Goal: Information Seeking & Learning: Learn about a topic

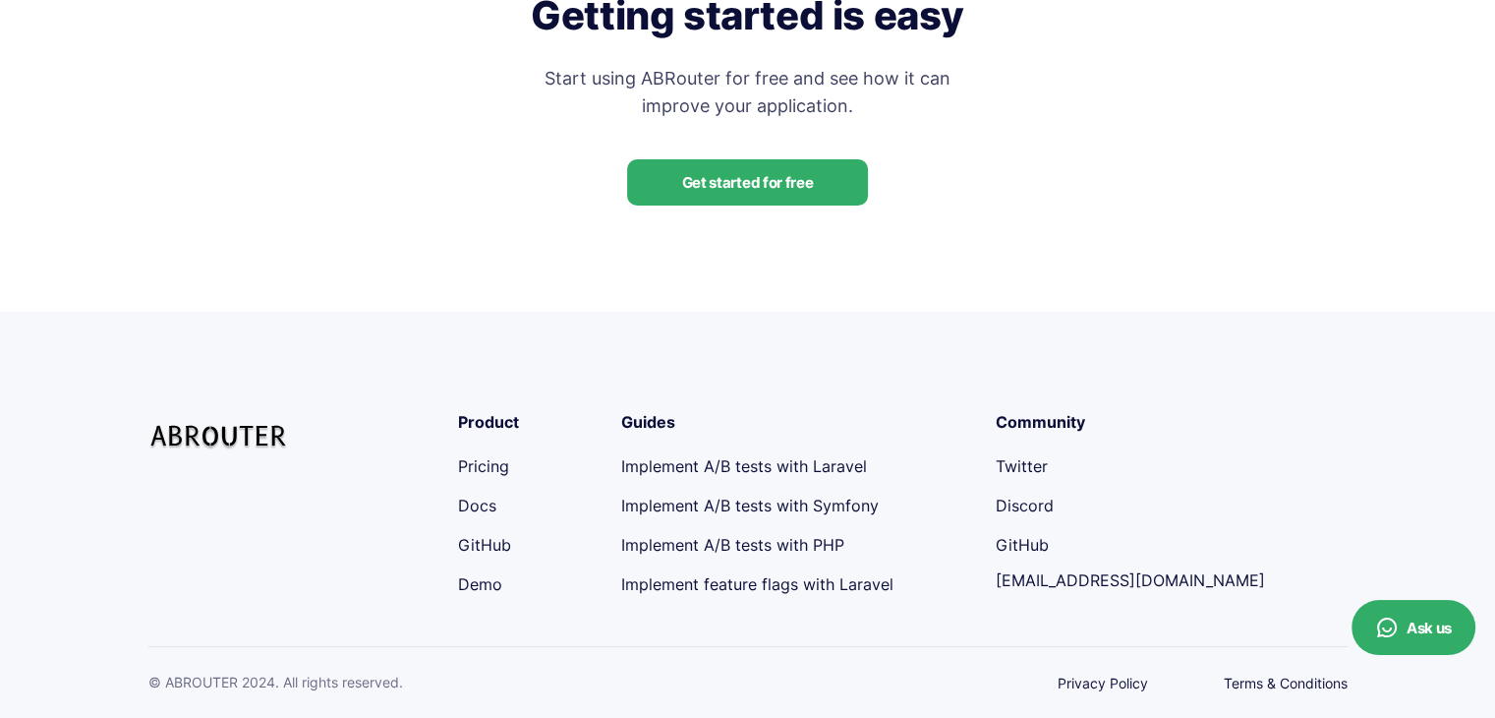
scroll to position [4441, 0]
click at [488, 464] on link "Pricing" at bounding box center [483, 466] width 51 height 20
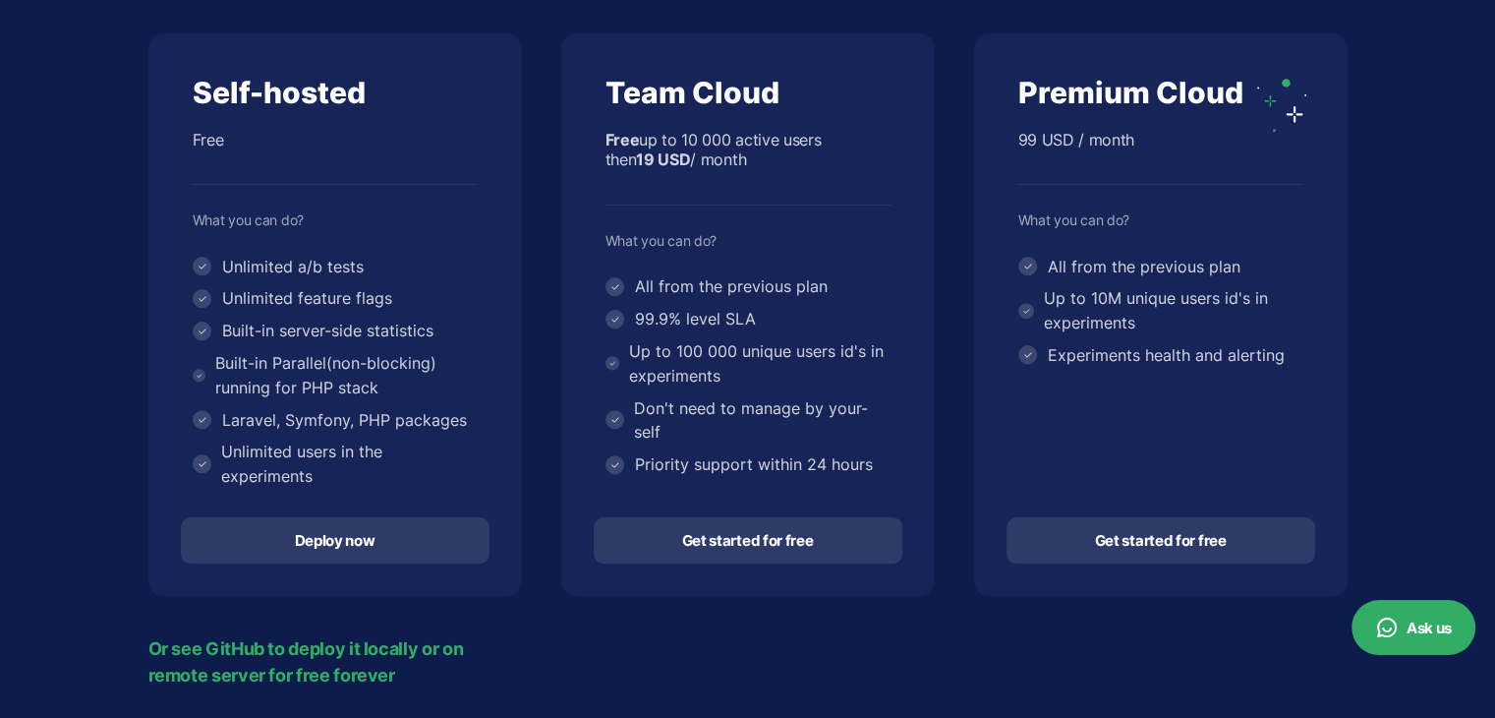
scroll to position [393, 0]
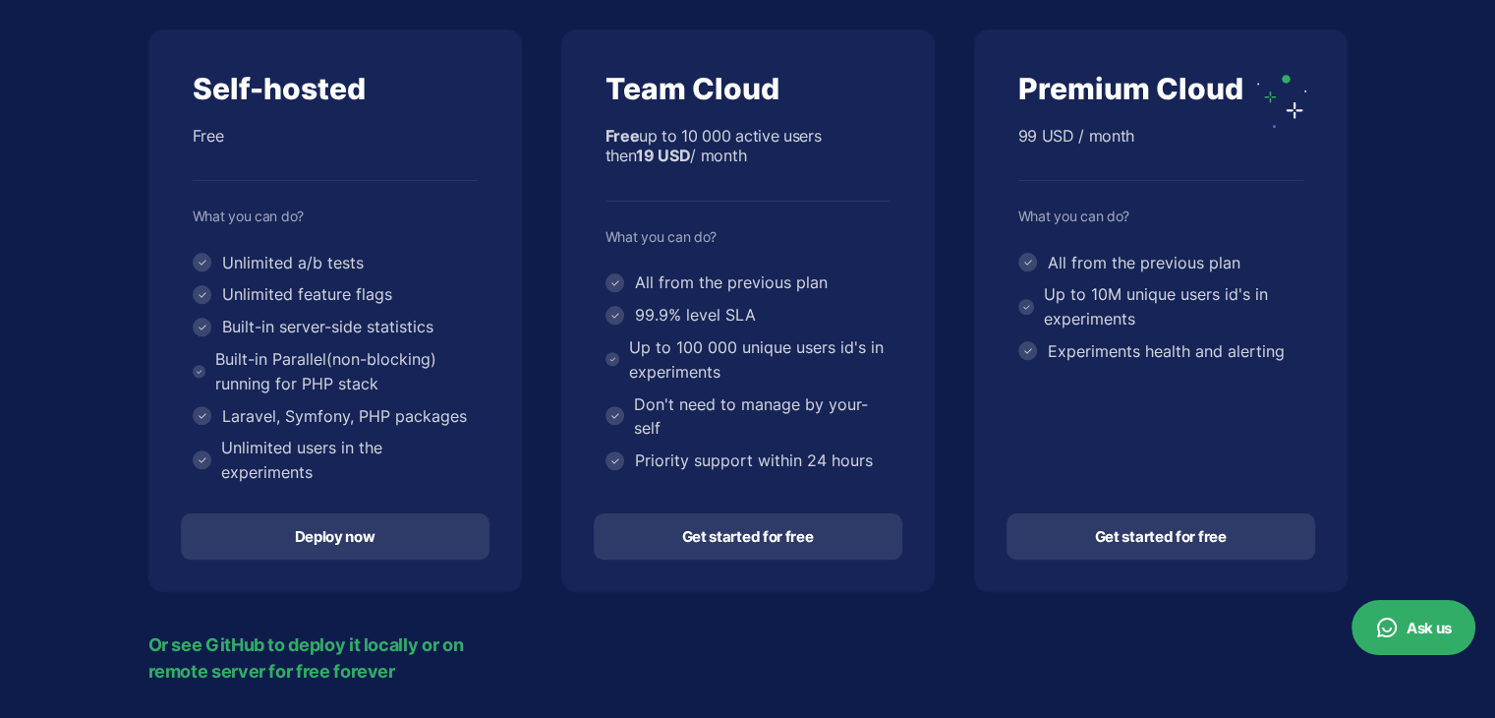
drag, startPoint x: 185, startPoint y: 125, endPoint x: 269, endPoint y: 135, distance: 85.1
click at [247, 131] on div "Self-hosted Free What you can do? Unlimited a/b tests Unlimited feature flags B…" at bounding box center [335, 257] width 372 height 454
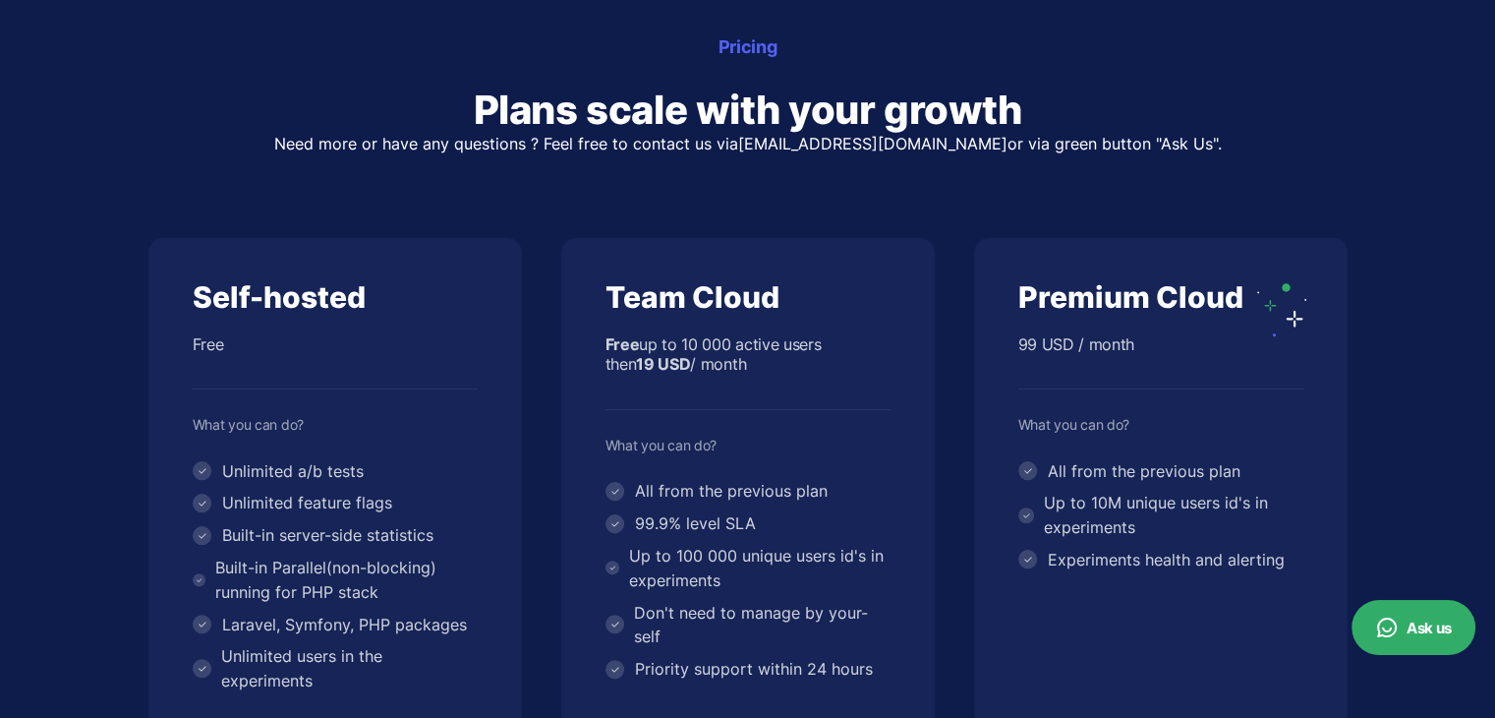
scroll to position [0, 0]
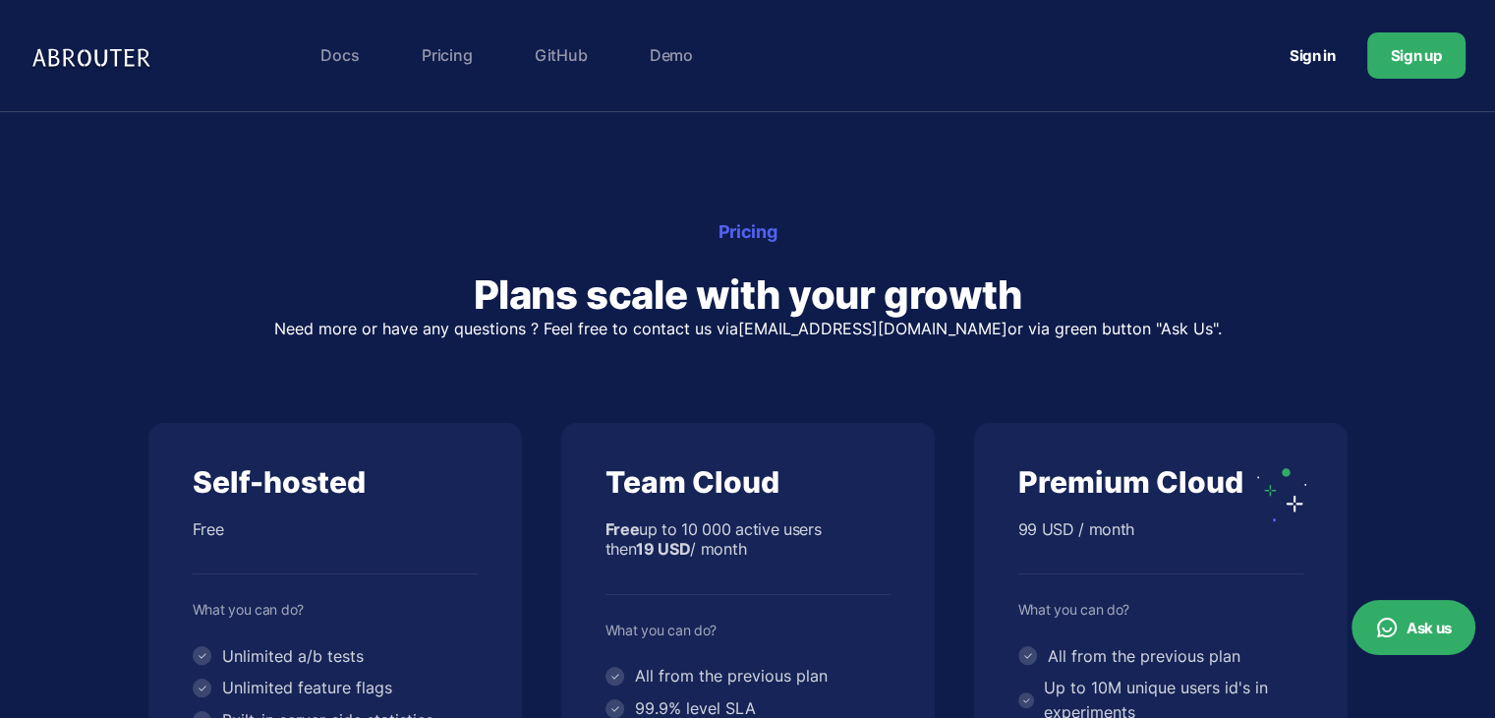
click at [668, 52] on link "Demo" at bounding box center [671, 54] width 63 height 39
